Goal: Information Seeking & Learning: Compare options

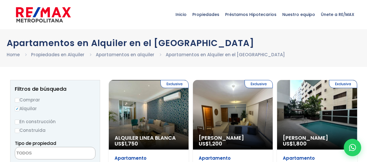
select select
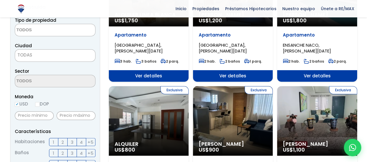
scroll to position [123, 0]
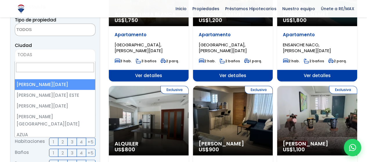
click at [50, 55] on span "TODAS" at bounding box center [55, 55] width 80 height 8
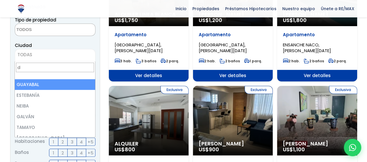
scroll to position [0, 0]
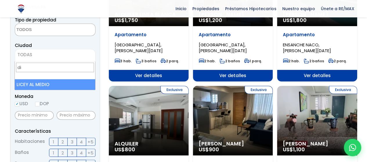
type input "d"
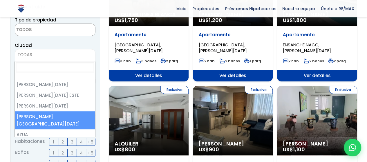
select select "150"
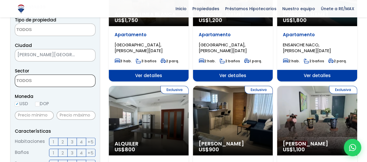
click at [40, 80] on textarea "Search" at bounding box center [43, 81] width 56 height 12
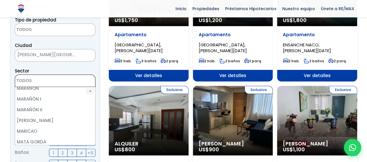
scroll to position [1699, 0]
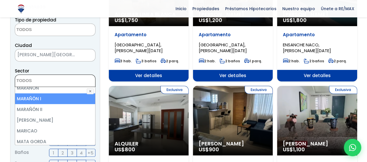
click at [43, 78] on textarea "Search" at bounding box center [43, 81] width 56 height 12
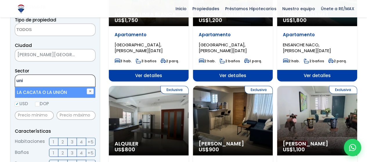
type textarea "uni"
click at [43, 53] on span "[PERSON_NAME][GEOGRAPHIC_DATA][DATE]" at bounding box center [48, 55] width 66 height 8
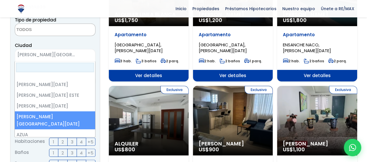
click at [56, 59] on span "× SANTO DOMINGO NORTE" at bounding box center [55, 55] width 81 height 12
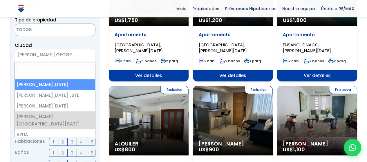
select select "1"
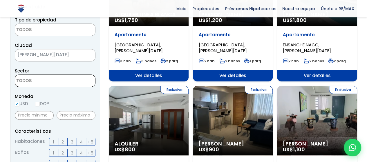
click at [59, 83] on textarea "Search" at bounding box center [43, 81] width 56 height 12
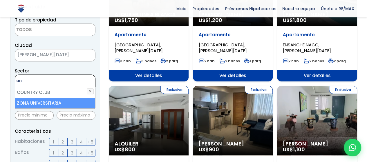
type textarea "un"
click at [48, 98] on li "ZONA UNIVERSITARIA" at bounding box center [55, 103] width 80 height 11
select select "179"
click at [80, 69] on div "Sector 16 DE AGOSTO 24 DE ABRIL 27 DE FEBRERO 30 DE MAYO AESA ALFIMAR ALTOS DE …" at bounding box center [55, 77] width 81 height 20
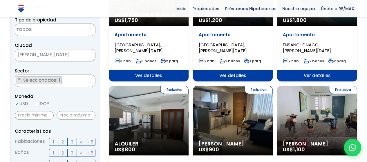
click at [39, 103] on input "DOP" at bounding box center [37, 104] width 5 height 5
radio input "true"
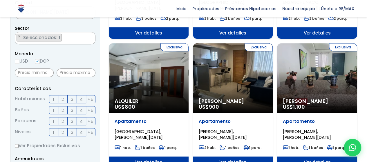
scroll to position [166, 0]
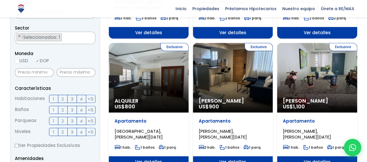
drag, startPoint x: 65, startPoint y: 78, endPoint x: 63, endPoint y: 73, distance: 5.3
click at [63, 73] on div at bounding box center [76, 72] width 39 height 13
click at [63, 73] on input "text" at bounding box center [76, 72] width 39 height 9
type input "500"
click at [66, 86] on p "Características" at bounding box center [55, 88] width 81 height 7
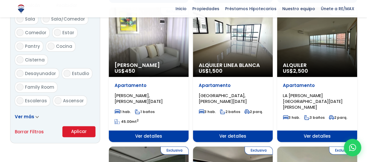
scroll to position [368, 0]
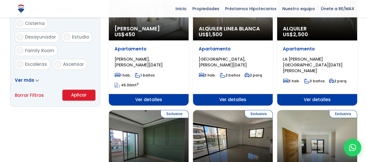
click at [71, 99] on button "Aplicar" at bounding box center [78, 95] width 33 height 11
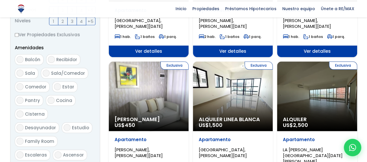
scroll to position [275, 0]
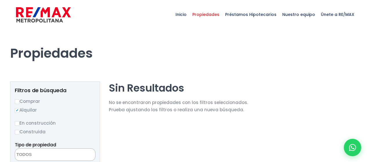
select select
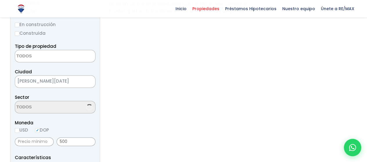
scroll to position [113, 0]
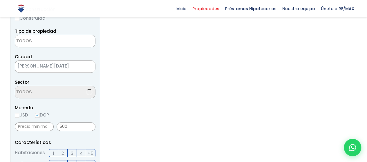
select select "179"
click at [18, 92] on li "× Seleccionados: 1" at bounding box center [39, 92] width 45 height 8
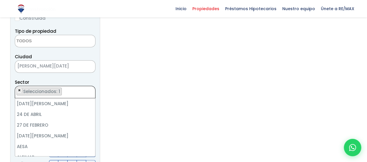
scroll to position [2767, 0]
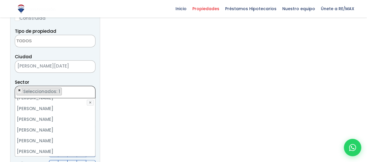
click at [18, 91] on span "×" at bounding box center [19, 90] width 3 height 5
select select
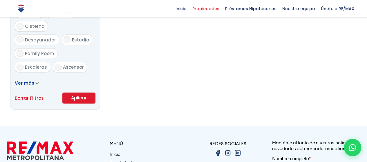
scroll to position [374, 0]
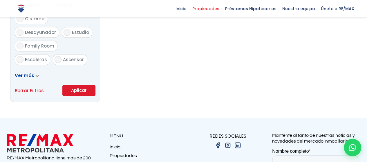
click at [78, 87] on button "Aplicar" at bounding box center [78, 90] width 33 height 11
click at [79, 90] on button "Aplicar" at bounding box center [78, 90] width 33 height 11
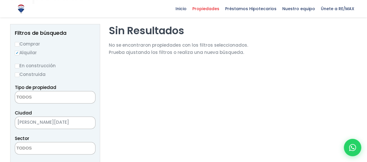
scroll to position [50, 0]
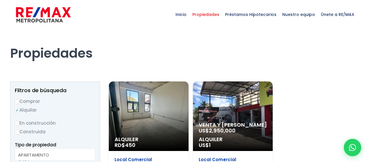
select select
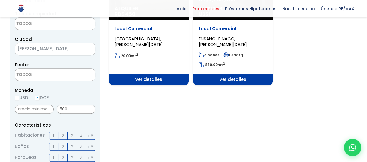
scroll to position [128, 0]
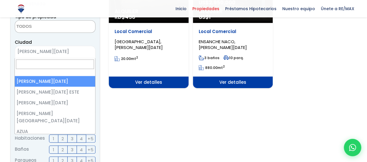
click at [67, 52] on span "[PERSON_NAME][DATE]" at bounding box center [48, 52] width 66 height 8
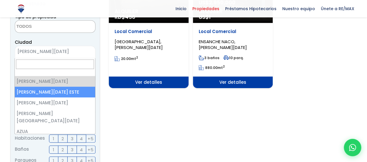
select select "148"
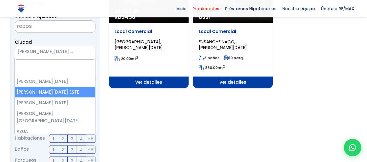
click at [68, 54] on span "[PERSON_NAME][DATE] ESTE" at bounding box center [48, 52] width 66 height 8
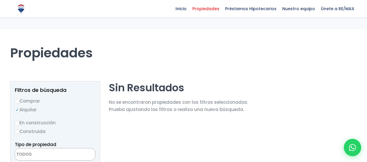
select select
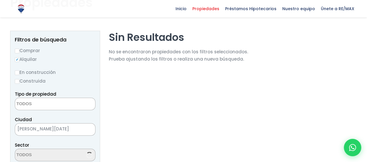
select select "179"
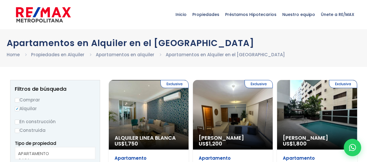
select select
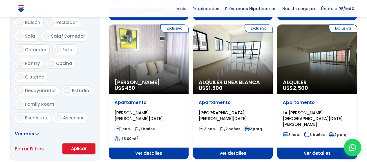
scroll to position [314, 0]
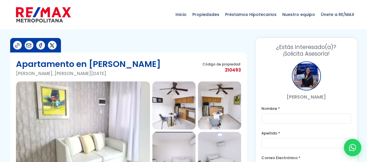
click at [45, 14] on img at bounding box center [43, 14] width 55 height 17
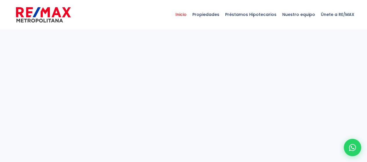
select select
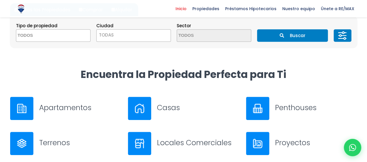
scroll to position [180, 0]
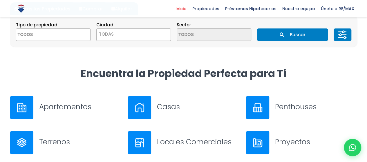
click at [74, 107] on h3 "Apartamentos" at bounding box center [80, 107] width 82 height 10
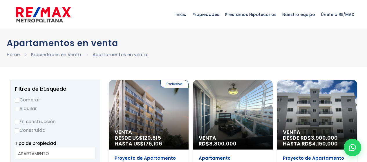
select select
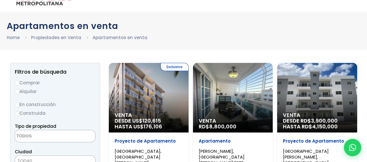
scroll to position [17, 0]
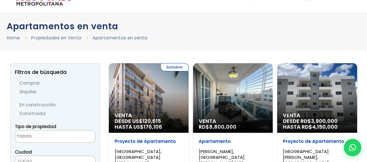
click at [31, 90] on label "Alquilar" at bounding box center [55, 91] width 81 height 7
click at [19, 90] on input "Alquilar" at bounding box center [17, 92] width 5 height 5
radio input "true"
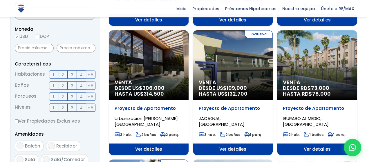
scroll to position [191, 0]
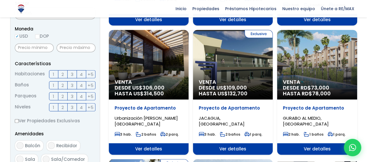
click at [37, 35] on input "DOP" at bounding box center [37, 36] width 5 height 5
radio input "true"
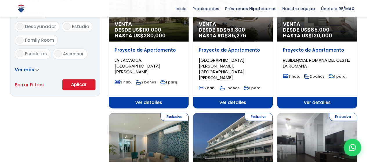
scroll to position [378, 0]
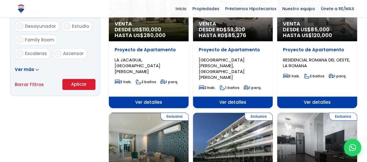
click at [28, 68] on span "Ver más" at bounding box center [24, 69] width 19 height 6
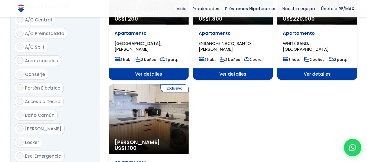
scroll to position [671, 0]
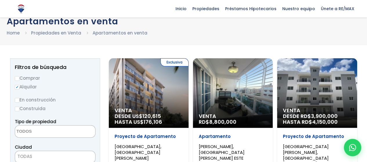
scroll to position [0, 0]
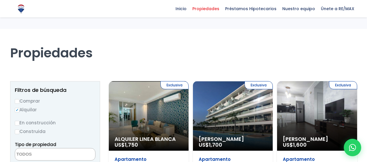
select select
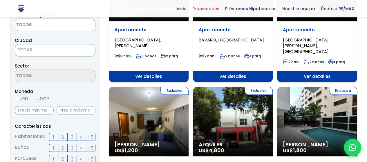
scroll to position [127, 0]
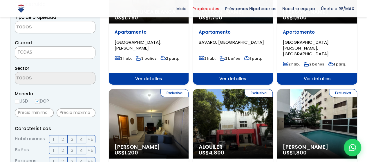
click at [53, 138] on span "1" at bounding box center [53, 139] width 1 height 7
click at [0, 0] on input "1" at bounding box center [0, 0] width 0 height 0
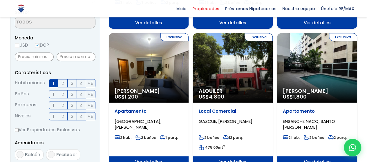
scroll to position [184, 0]
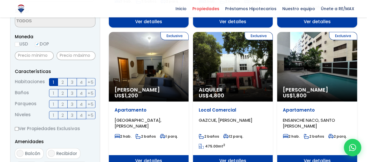
click at [55, 93] on label "1" at bounding box center [53, 93] width 9 height 8
click at [0, 0] on input "1" at bounding box center [0, 0] width 0 height 0
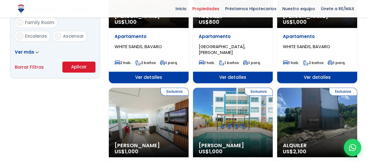
scroll to position [399, 0]
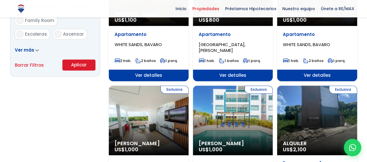
click at [86, 65] on button "Aplicar" at bounding box center [78, 64] width 33 height 11
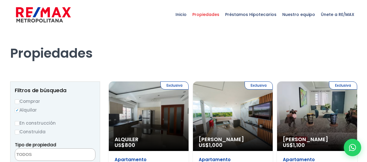
select select
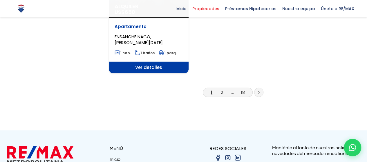
scroll to position [822, 0]
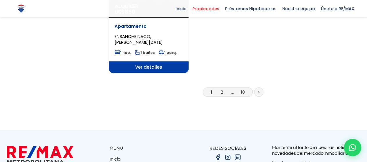
click at [221, 89] on link "2" at bounding box center [222, 92] width 2 height 6
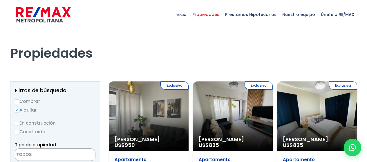
select select
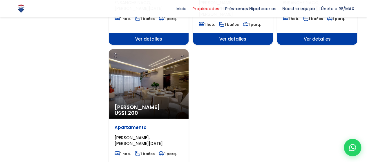
scroll to position [723, 0]
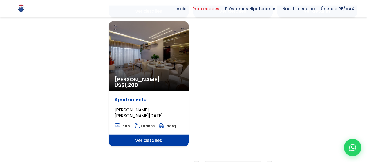
click at [231, 162] on link "3" at bounding box center [232, 165] width 3 height 6
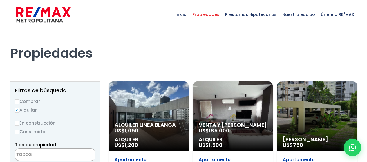
select select
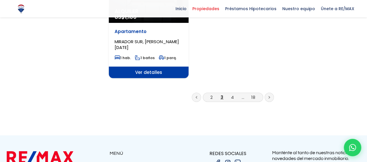
scroll to position [806, 0]
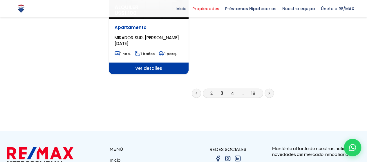
click at [230, 90] on li "4" at bounding box center [232, 93] width 9 height 7
click at [233, 90] on link "4" at bounding box center [232, 93] width 3 height 6
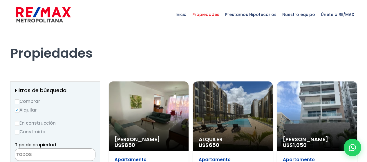
select select
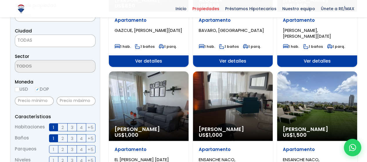
scroll to position [139, 0]
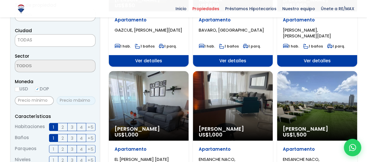
click at [68, 101] on input "text" at bounding box center [76, 100] width 39 height 9
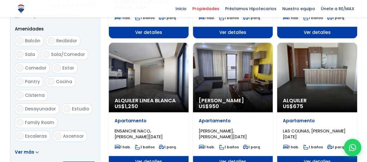
scroll to position [378, 0]
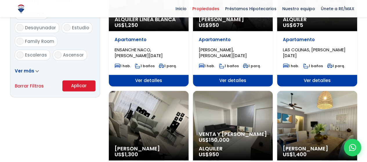
type input "500"
click at [75, 85] on button "Aplicar" at bounding box center [78, 85] width 33 height 11
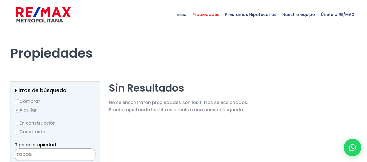
select select
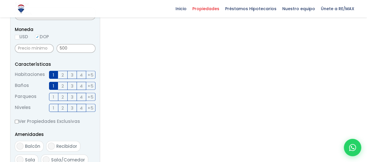
scroll to position [192, 0]
click at [71, 48] on input "500" at bounding box center [76, 48] width 39 height 9
type input "5"
type input "0"
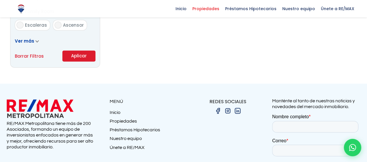
scroll to position [409, 0]
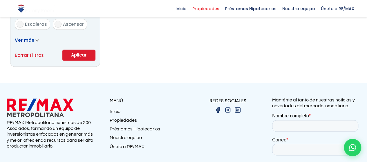
type input "700"
click at [82, 51] on button "Aplicar" at bounding box center [78, 55] width 33 height 11
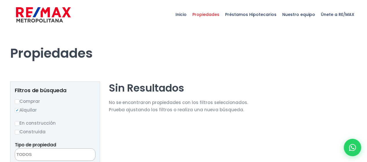
select select
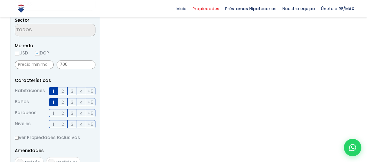
scroll to position [176, 0]
click at [18, 51] on input "USD" at bounding box center [17, 53] width 5 height 5
radio input "true"
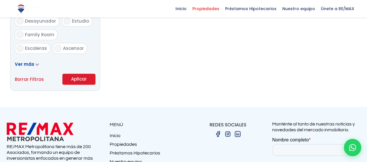
scroll to position [386, 0]
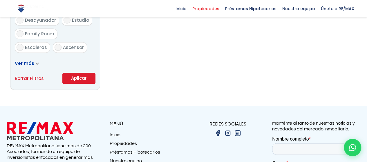
click at [80, 78] on button "Aplicar" at bounding box center [78, 78] width 33 height 11
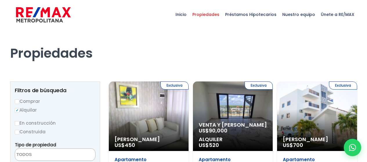
select select
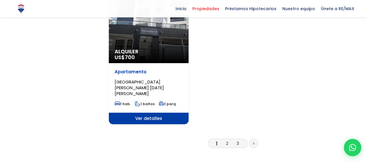
scroll to position [775, 0]
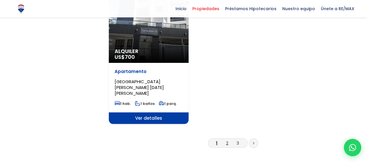
click at [227, 140] on link "2" at bounding box center [227, 143] width 2 height 6
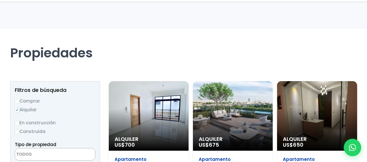
select select
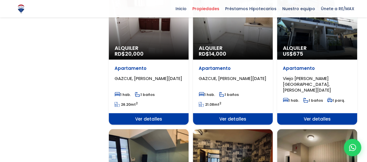
scroll to position [500, 0]
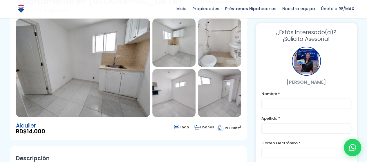
scroll to position [60, 0]
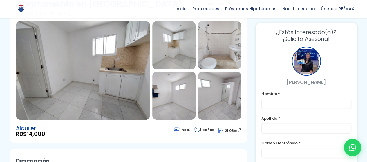
click at [123, 69] on img at bounding box center [83, 70] width 134 height 99
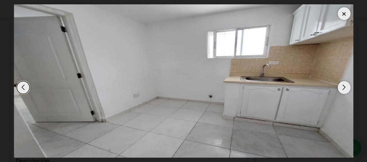
click at [346, 92] on div "Next slide" at bounding box center [343, 87] width 13 height 13
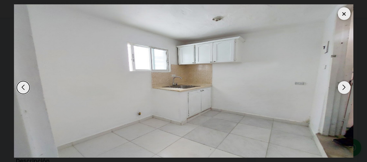
click at [346, 92] on div "Next slide" at bounding box center [343, 87] width 13 height 13
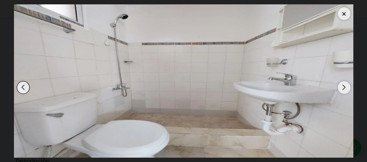
click at [346, 92] on div "Next slide" at bounding box center [343, 87] width 13 height 13
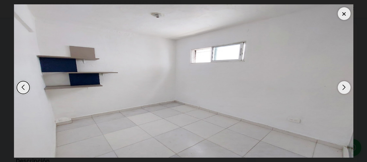
click at [346, 92] on div "Next slide" at bounding box center [343, 87] width 13 height 13
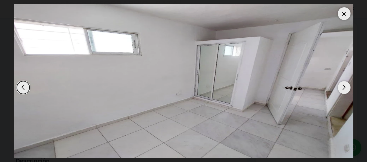
click at [346, 92] on div "Next slide" at bounding box center [343, 87] width 13 height 13
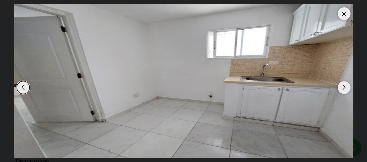
click at [346, 92] on div "Next slide" at bounding box center [343, 87] width 13 height 13
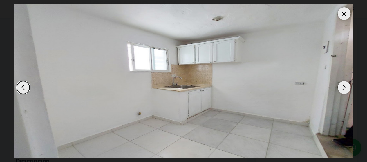
click at [347, 10] on div at bounding box center [343, 13] width 13 height 13
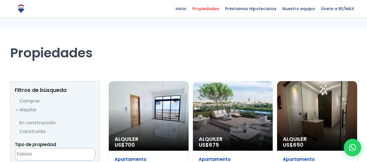
select select
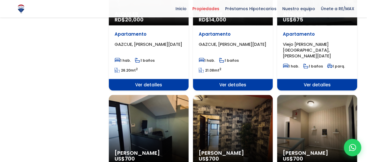
scroll to position [495, 0]
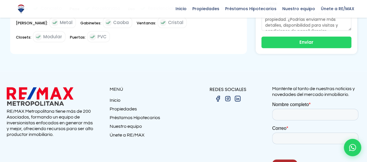
scroll to position [362, 0]
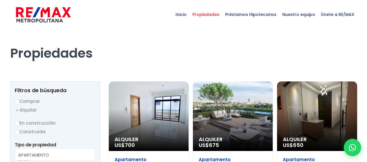
select select
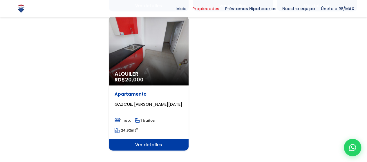
scroll to position [763, 0]
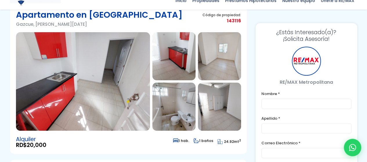
scroll to position [49, 0]
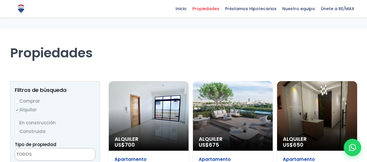
select select
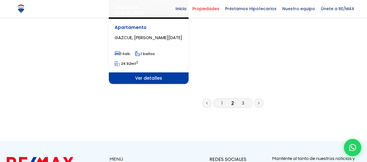
scroll to position [831, 0]
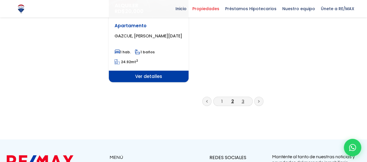
click at [241, 98] on link "3" at bounding box center [242, 101] width 3 height 6
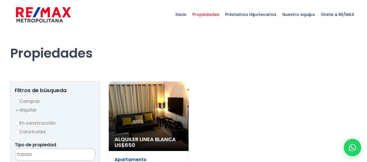
select select
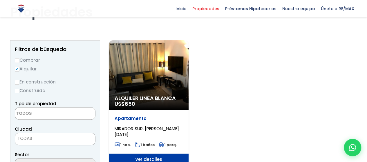
scroll to position [41, 0]
